Goal: Find specific page/section: Find specific page/section

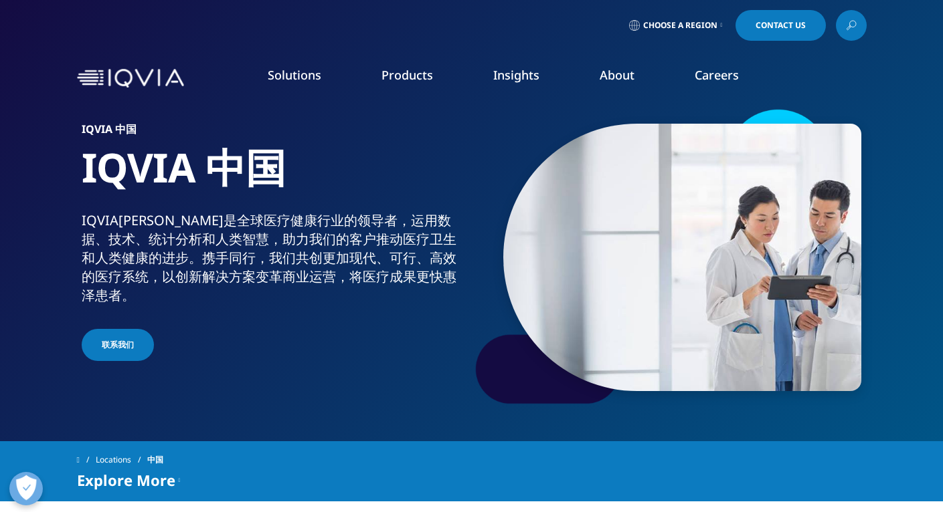
click at [680, 23] on span "Choose a Region" at bounding box center [680, 25] width 74 height 11
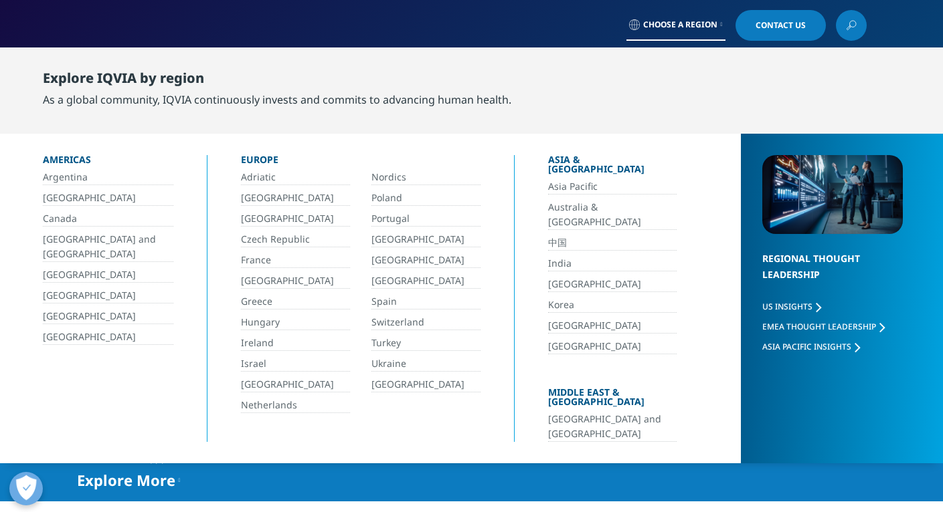
click at [560, 235] on link "中国" at bounding box center [612, 242] width 128 height 15
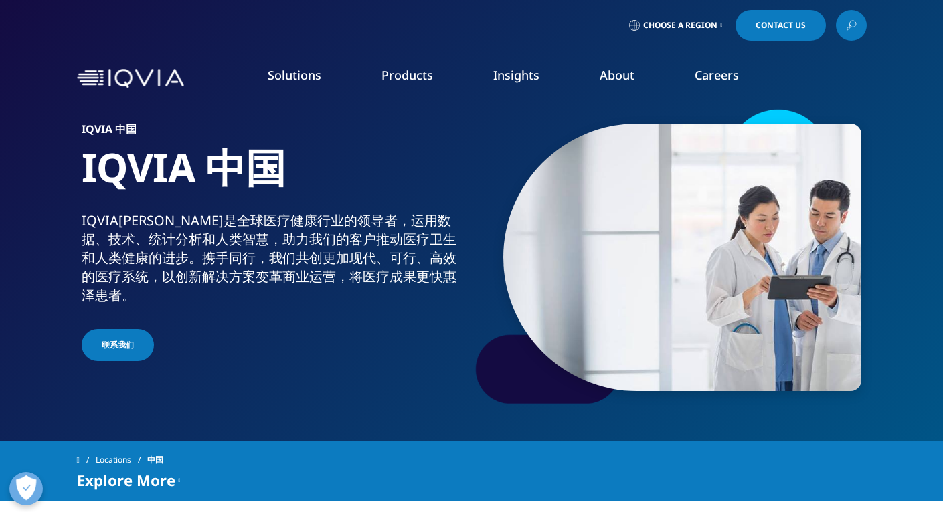
click at [489, 47] on nav "Solutions quick find a capability Clear Search Loading SOLUTIONS Research & Dev…" at bounding box center [527, 78] width 677 height 63
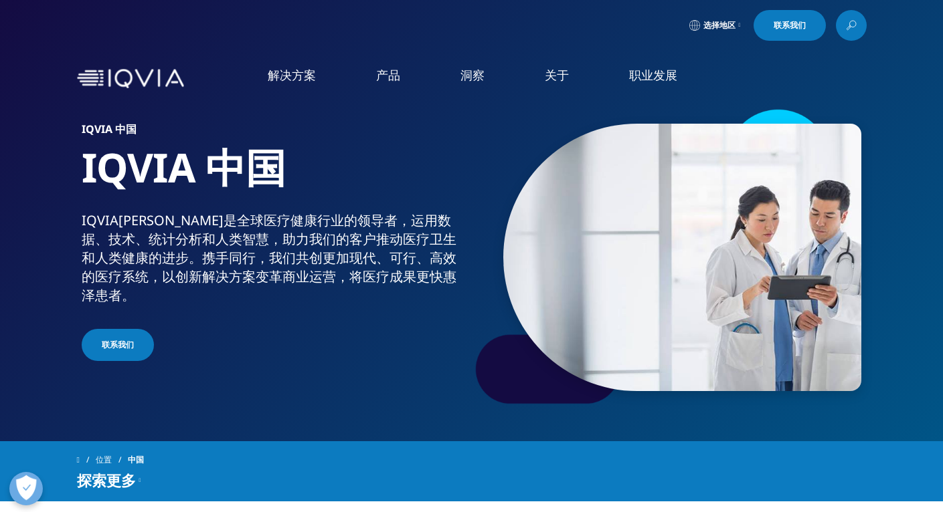
click at [501, 218] on font "查看空缺职位" at bounding box center [507, 219] width 64 height 15
